Goal: Navigation & Orientation: Find specific page/section

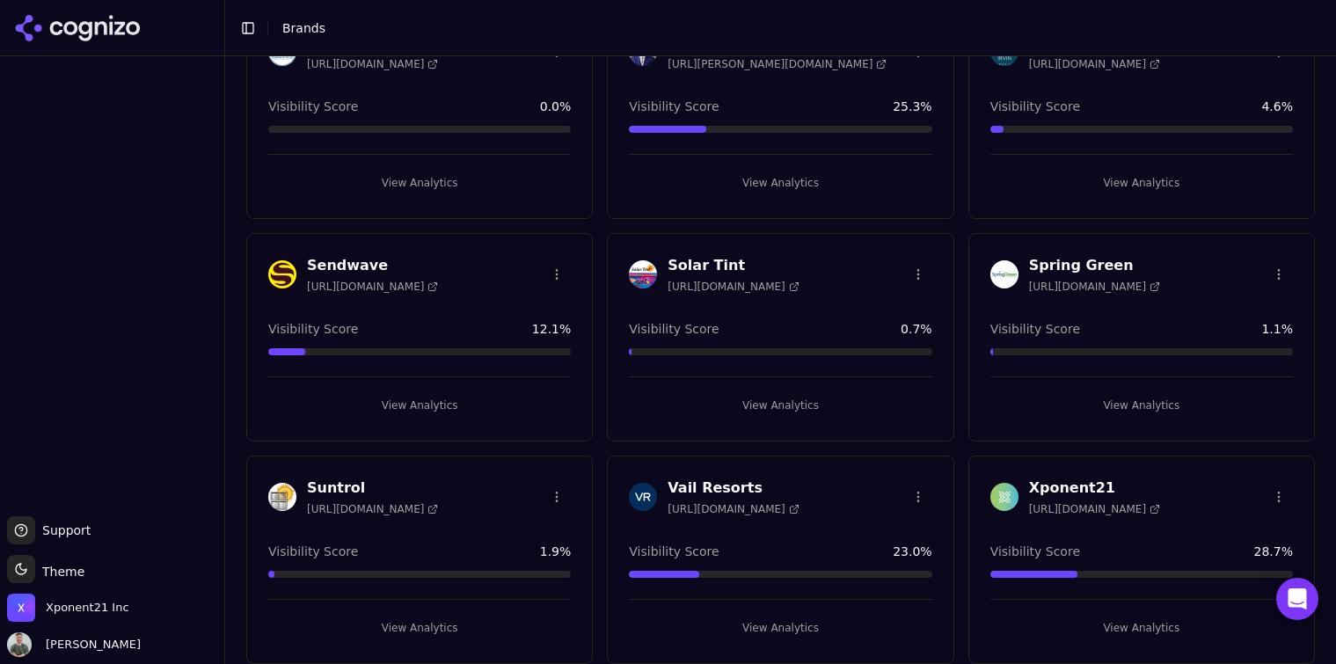
scroll to position [279, 0]
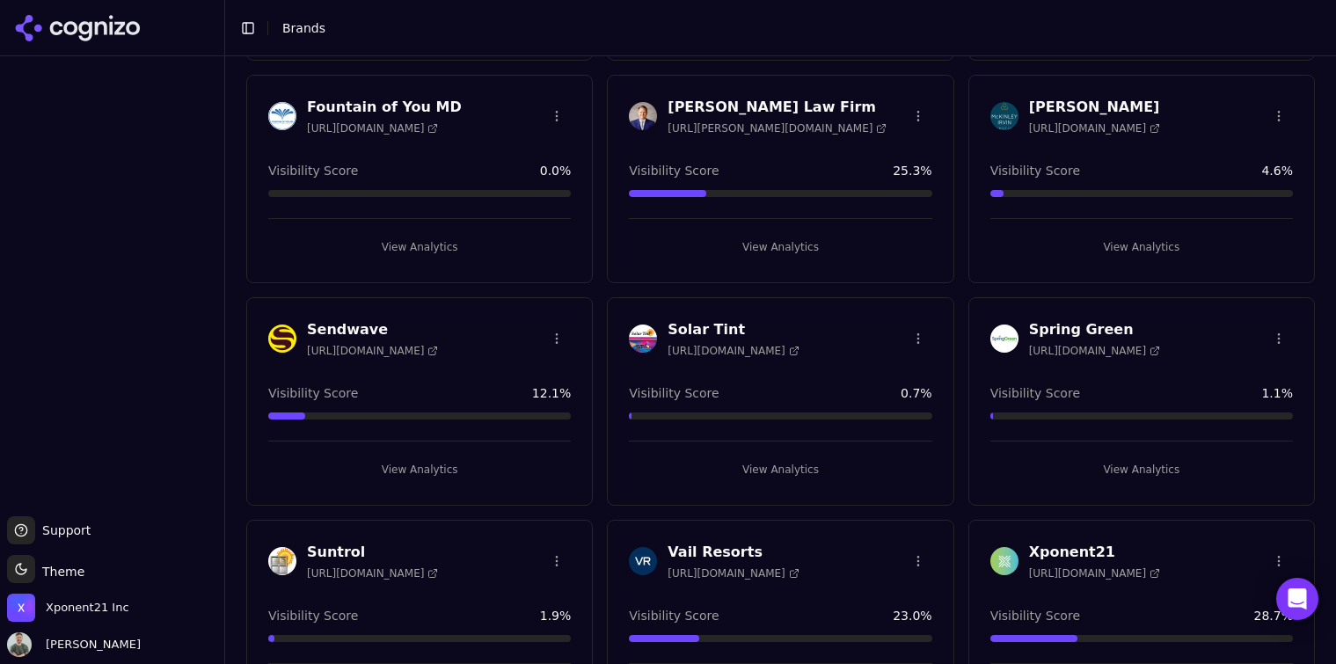
click at [787, 238] on button "View Analytics" at bounding box center [780, 247] width 303 height 28
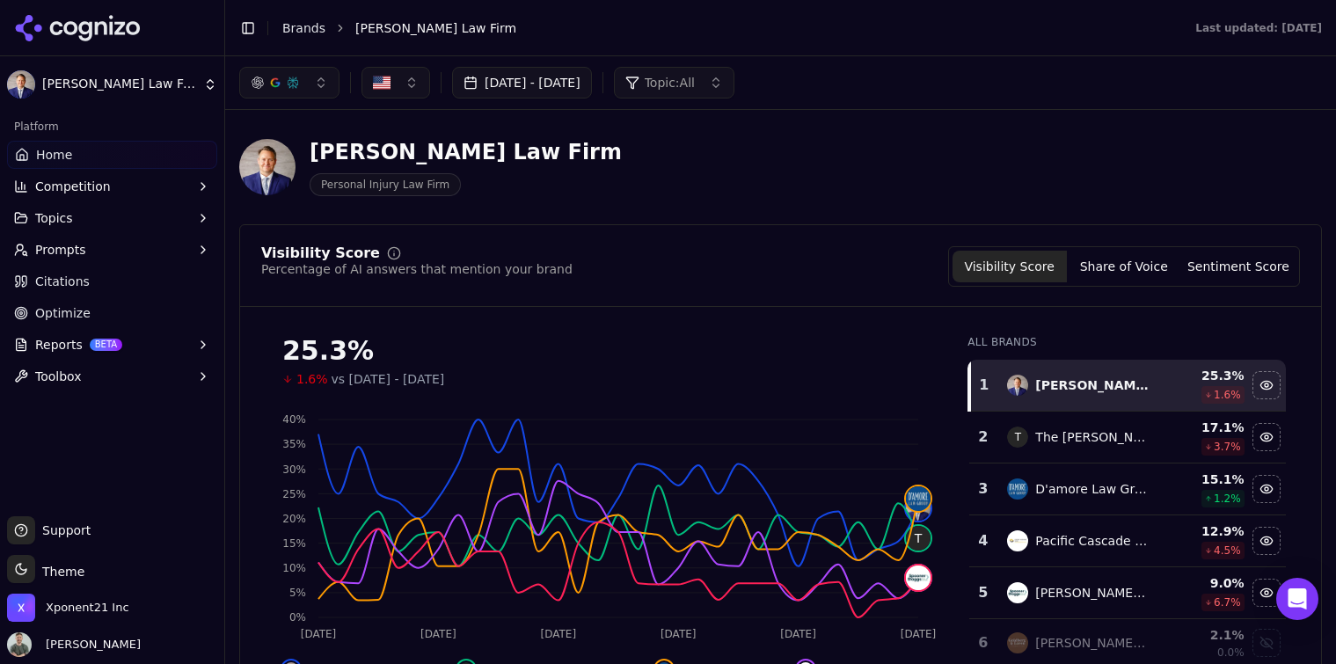
click at [306, 38] on div "Toggle Sidebar Brands [PERSON_NAME] Law Firm" at bounding box center [699, 28] width 949 height 25
click at [298, 21] on link "Brands" at bounding box center [303, 28] width 43 height 14
